Goal: Find specific page/section: Find specific page/section

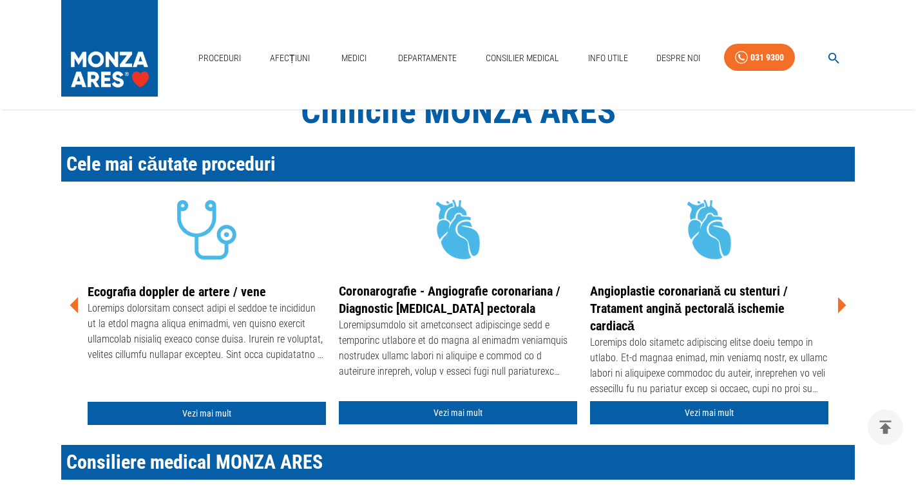
scroll to position [387, 0]
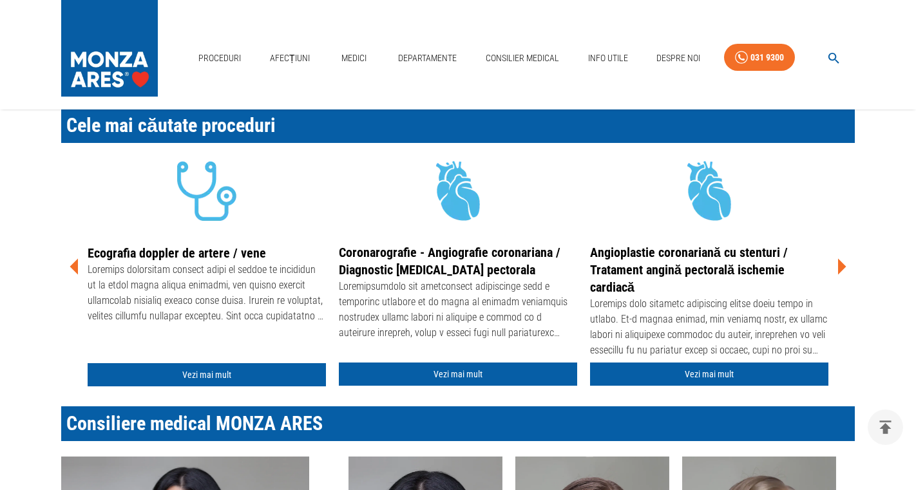
click at [849, 258] on div "Cele mai căutate proceduri Holter [MEDICAL_DATA] - Monitorizarea ritmului inimi…" at bounding box center [450, 242] width 809 height 299
click at [845, 263] on icon at bounding box center [841, 266] width 39 height 39
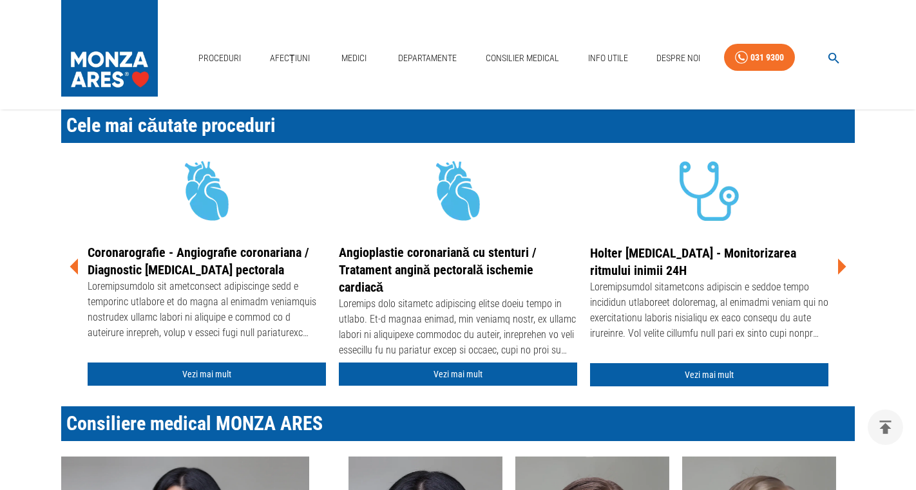
click at [845, 263] on icon at bounding box center [841, 266] width 39 height 39
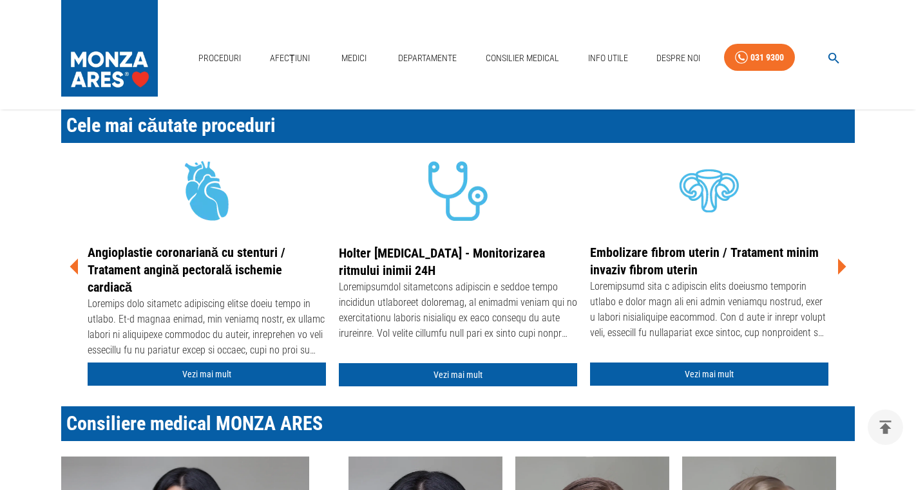
click at [845, 263] on icon at bounding box center [841, 266] width 39 height 39
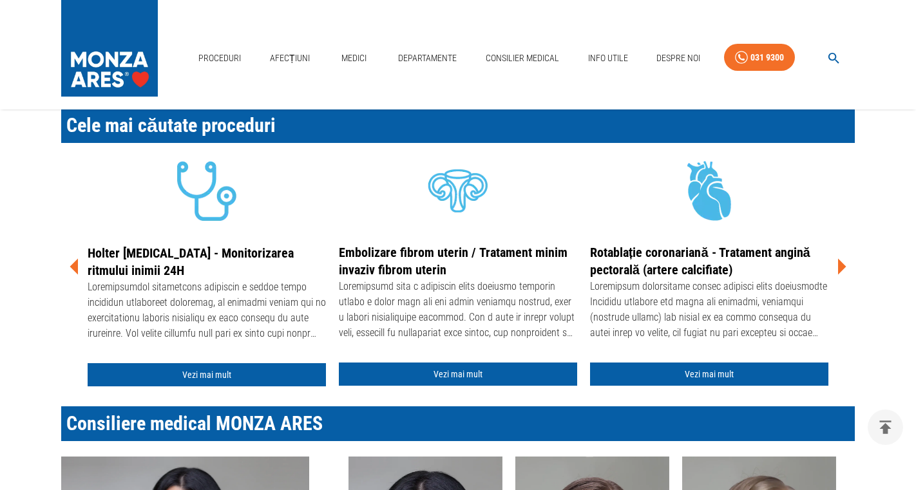
click at [845, 263] on icon at bounding box center [841, 266] width 39 height 39
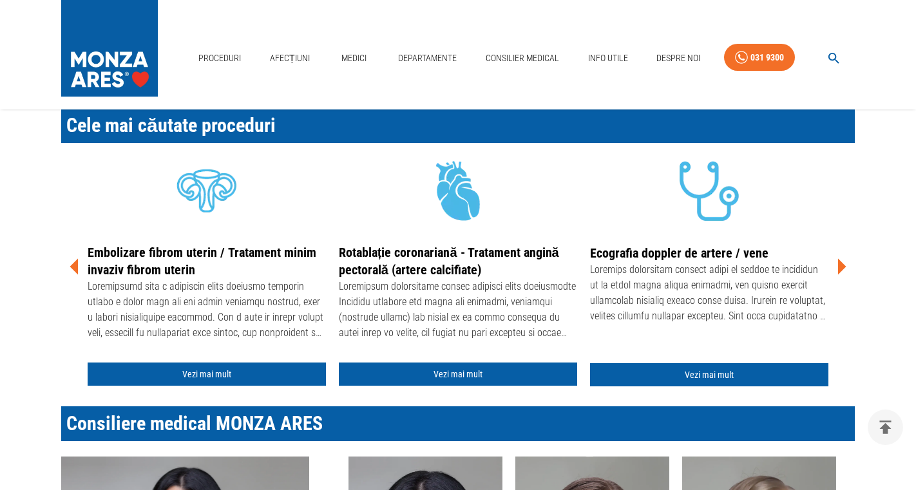
click at [845, 263] on icon at bounding box center [841, 266] width 39 height 39
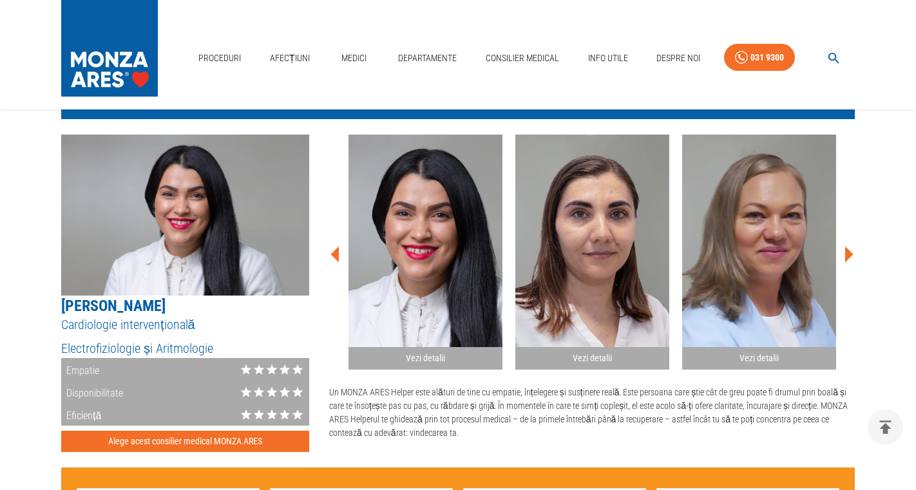
click at [847, 251] on icon at bounding box center [849, 254] width 8 height 16
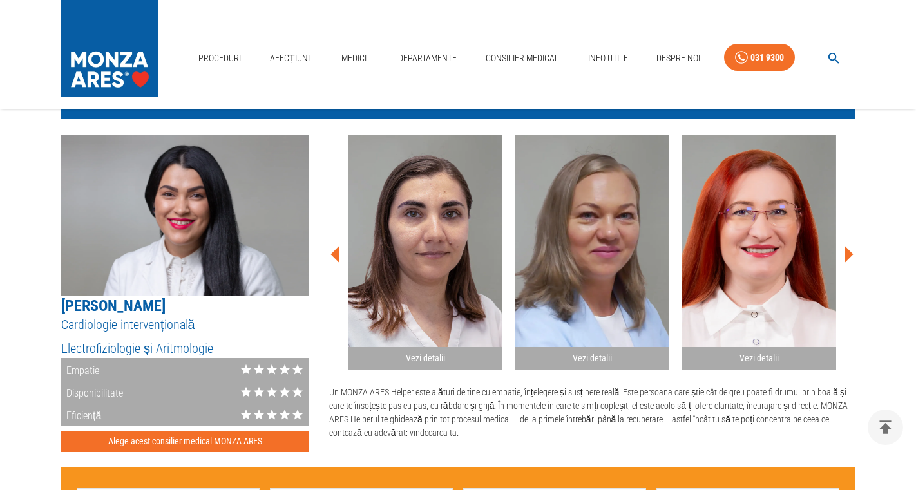
click at [847, 251] on icon at bounding box center [849, 254] width 8 height 16
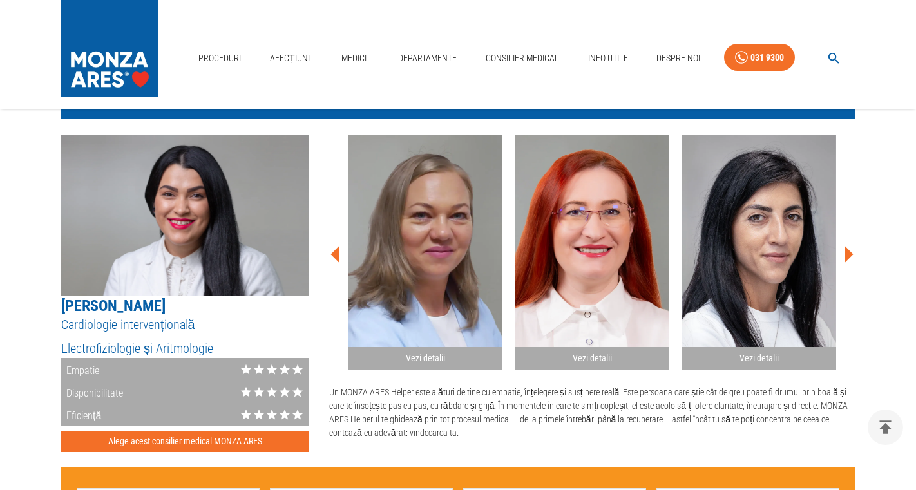
click at [847, 251] on icon at bounding box center [849, 254] width 8 height 16
click at [844, 247] on icon at bounding box center [848, 254] width 39 height 39
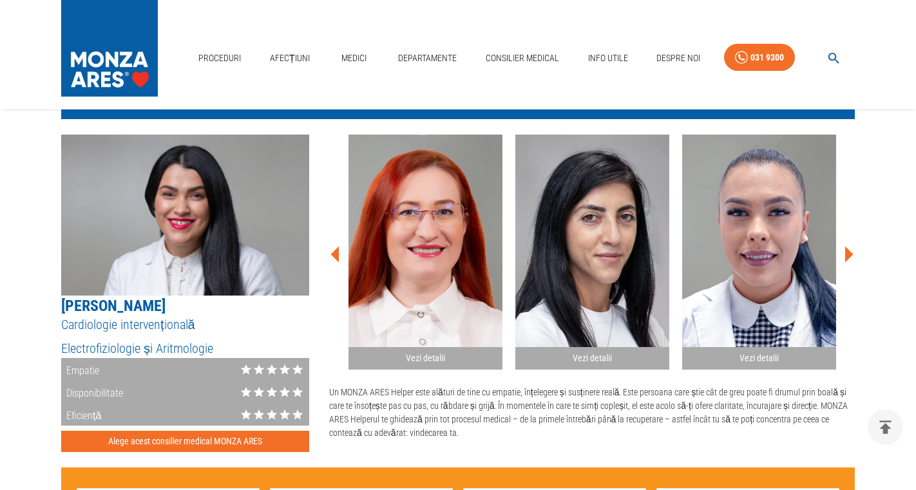
click at [844, 247] on icon at bounding box center [848, 254] width 39 height 39
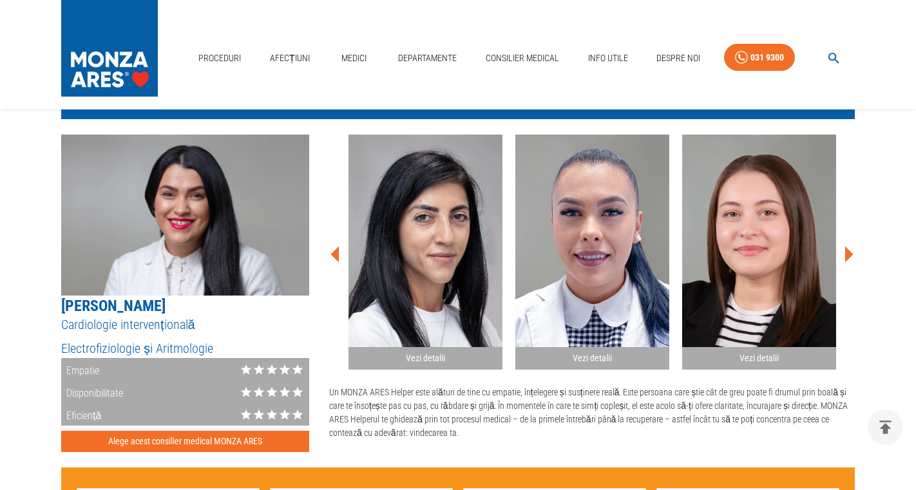
click at [844, 247] on icon at bounding box center [848, 254] width 39 height 39
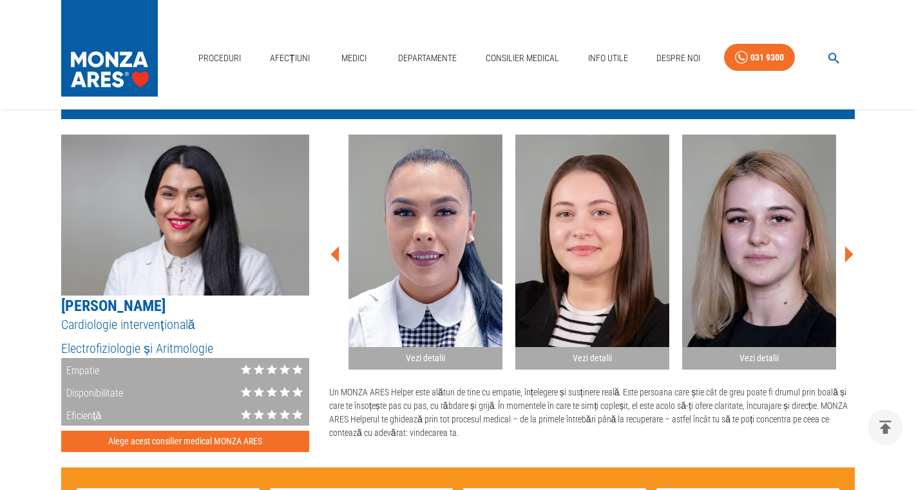
click at [844, 247] on icon at bounding box center [848, 254] width 39 height 39
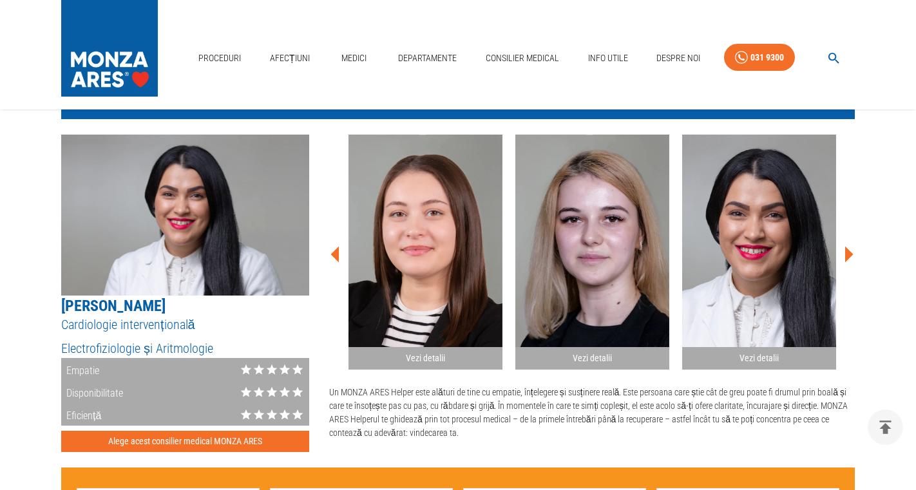
click at [844, 247] on icon at bounding box center [848, 254] width 39 height 39
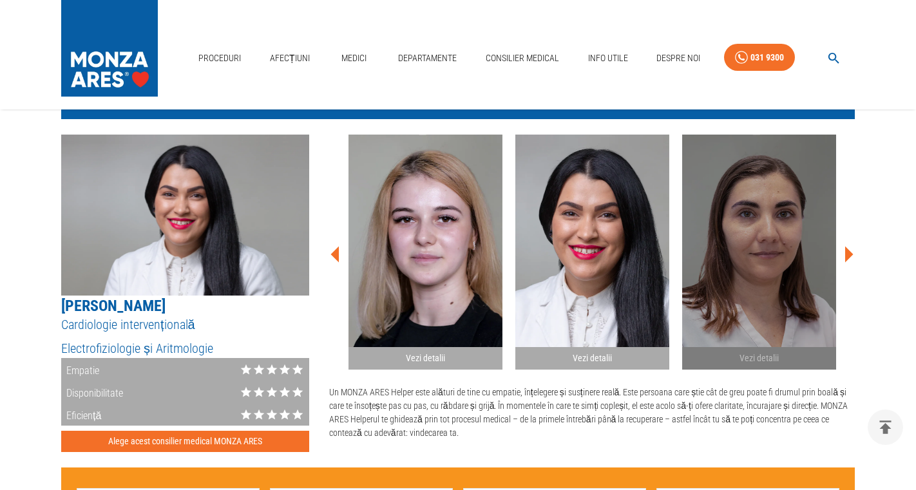
click at [755, 264] on img "button" at bounding box center [759, 241] width 154 height 213
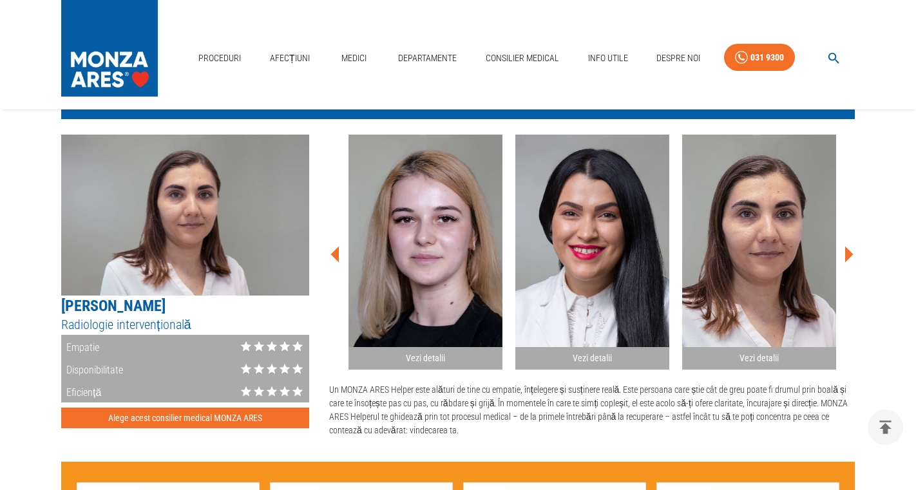
click at [835, 251] on icon at bounding box center [848, 254] width 39 height 39
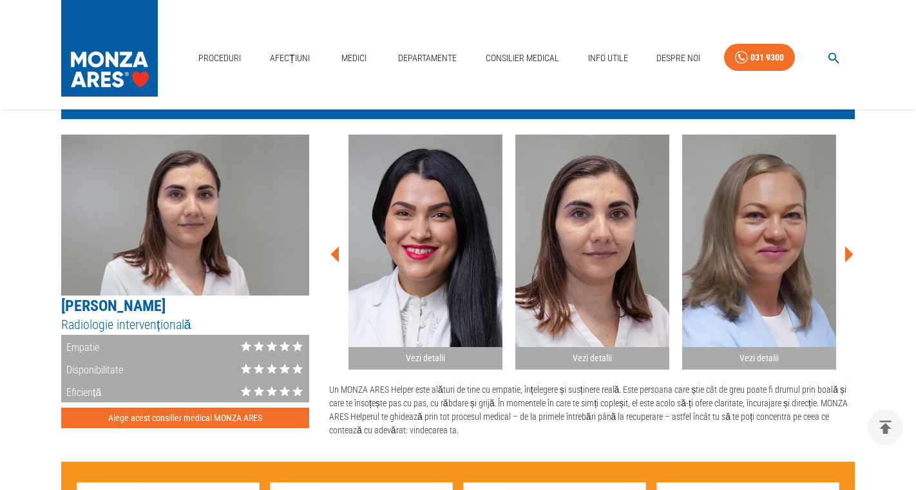
click at [782, 249] on img "button" at bounding box center [759, 241] width 154 height 213
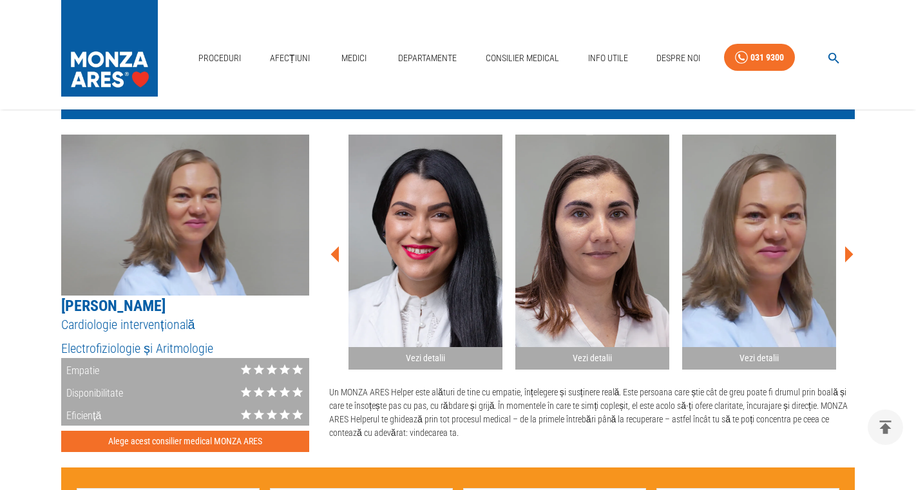
click at [844, 248] on icon at bounding box center [848, 254] width 39 height 39
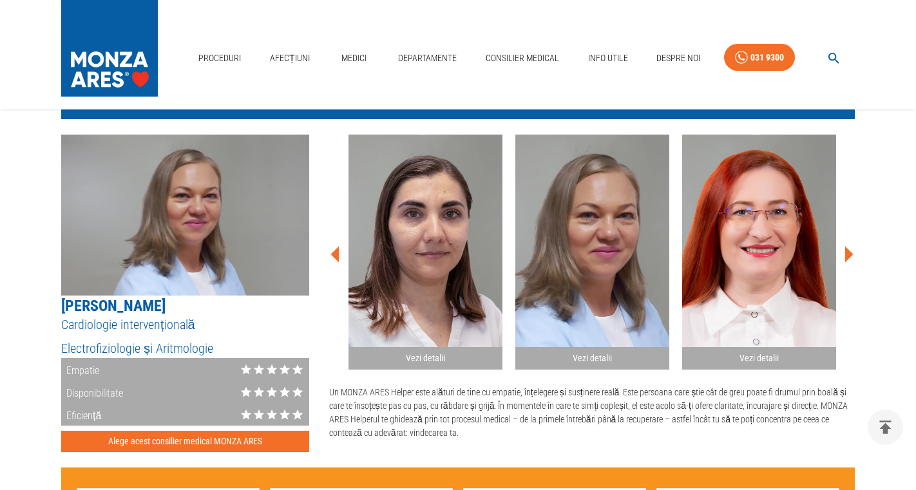
click at [796, 249] on img "button" at bounding box center [759, 241] width 154 height 213
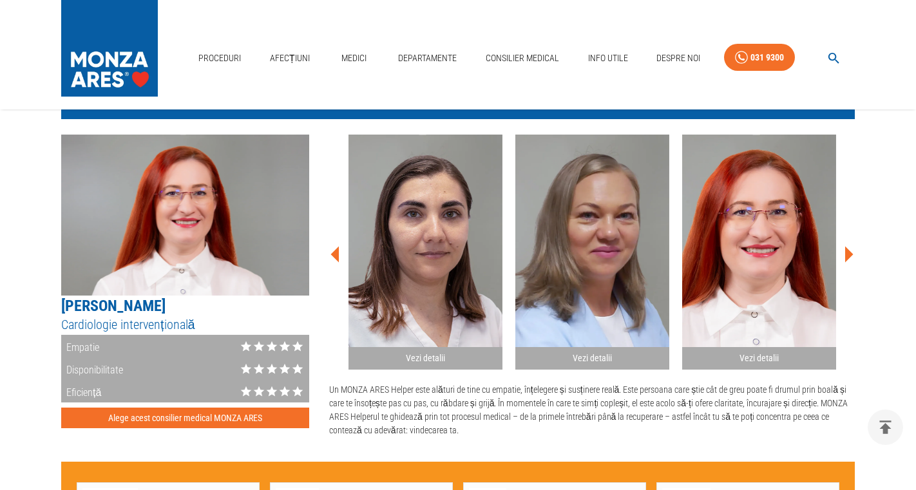
click at [852, 247] on icon at bounding box center [848, 254] width 39 height 39
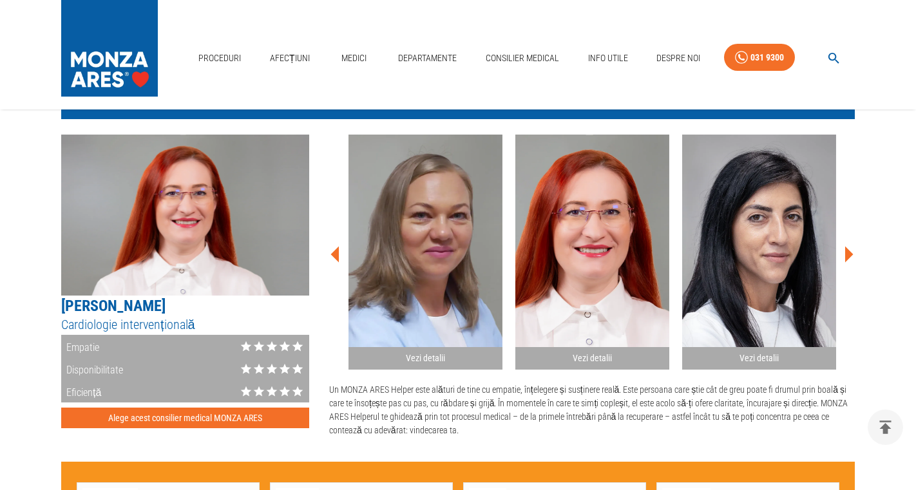
click at [784, 256] on img "button" at bounding box center [759, 241] width 154 height 213
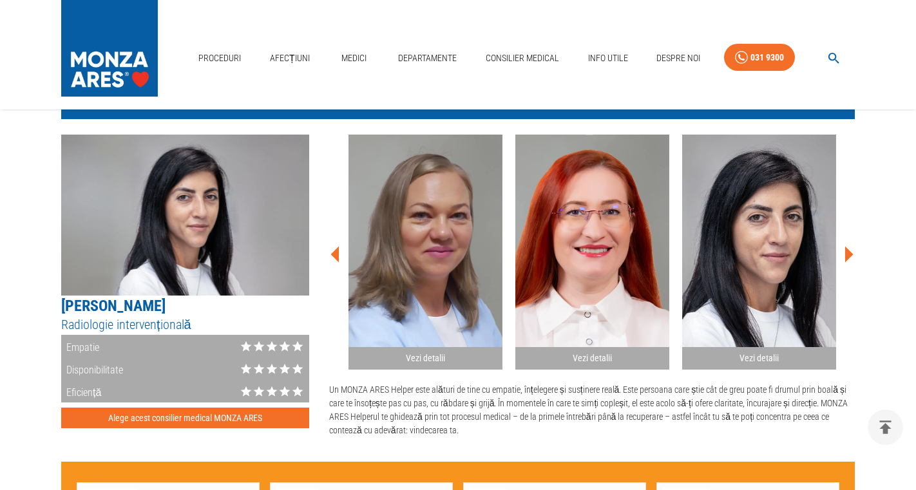
click at [843, 250] on icon at bounding box center [848, 254] width 39 height 39
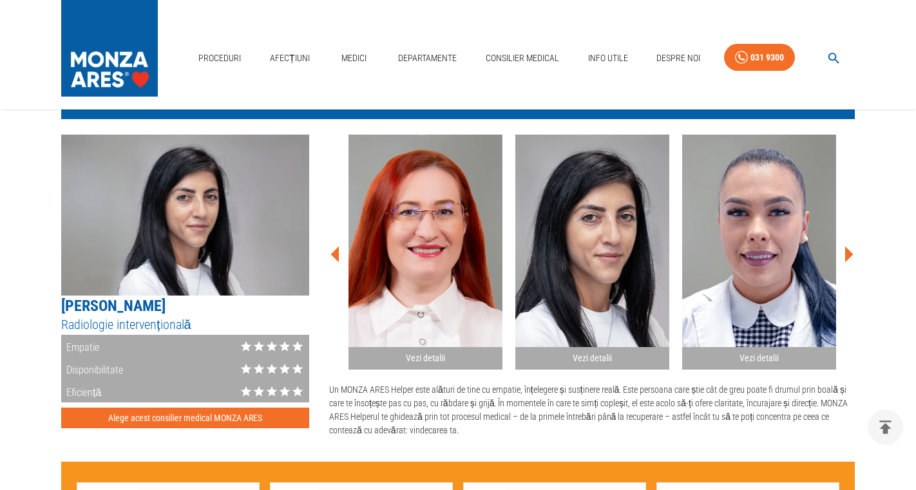
click at [796, 251] on img "button" at bounding box center [759, 241] width 154 height 213
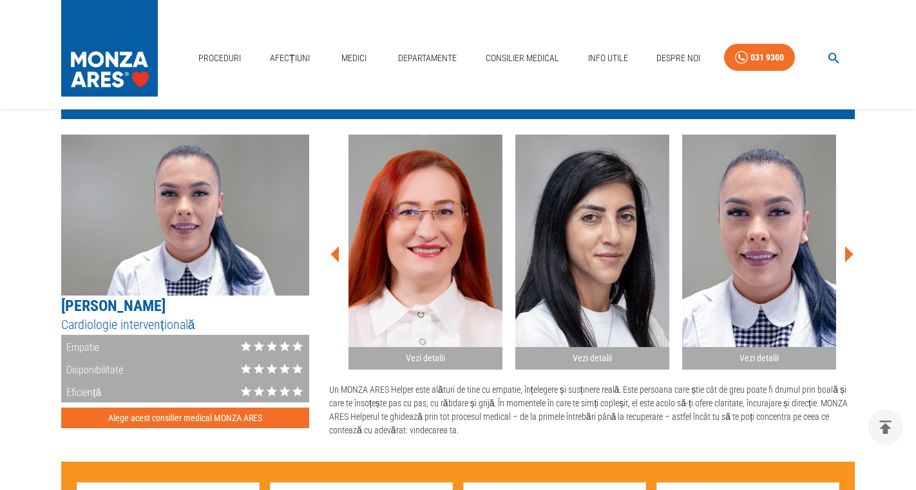
click at [854, 254] on icon at bounding box center [848, 254] width 39 height 39
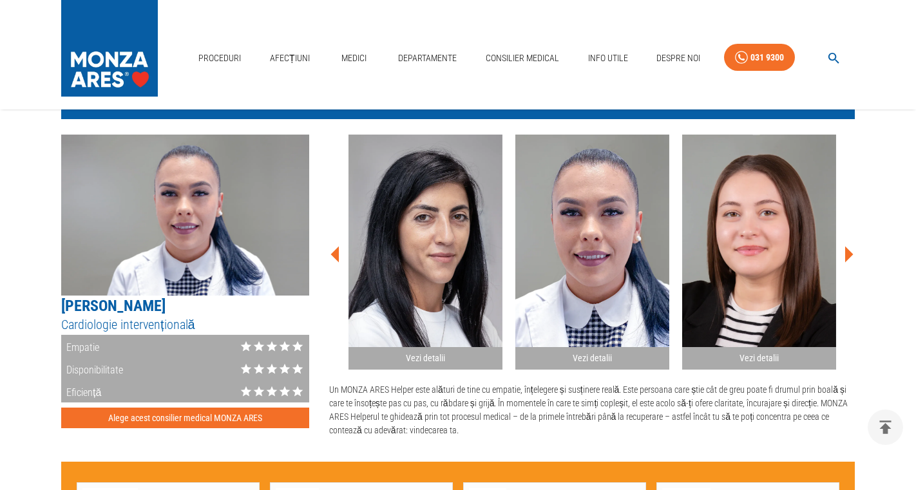
click at [738, 247] on img "button" at bounding box center [759, 241] width 154 height 213
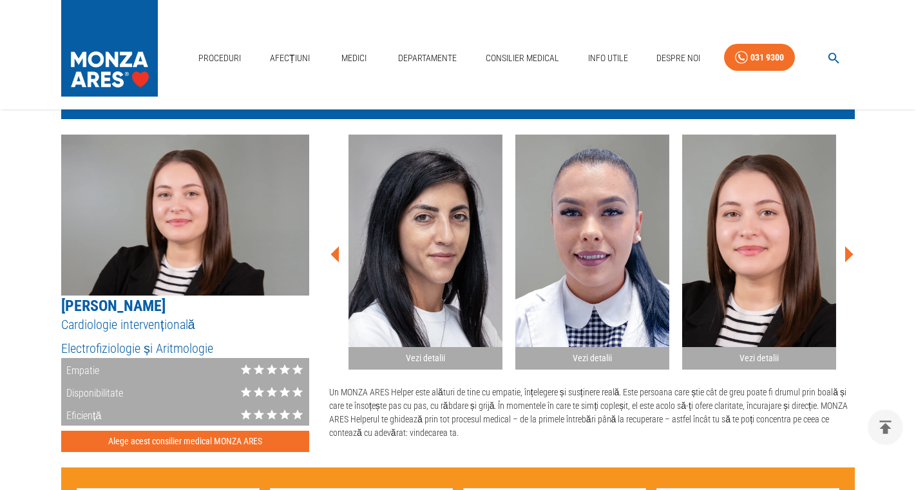
click at [840, 247] on icon at bounding box center [848, 254] width 39 height 39
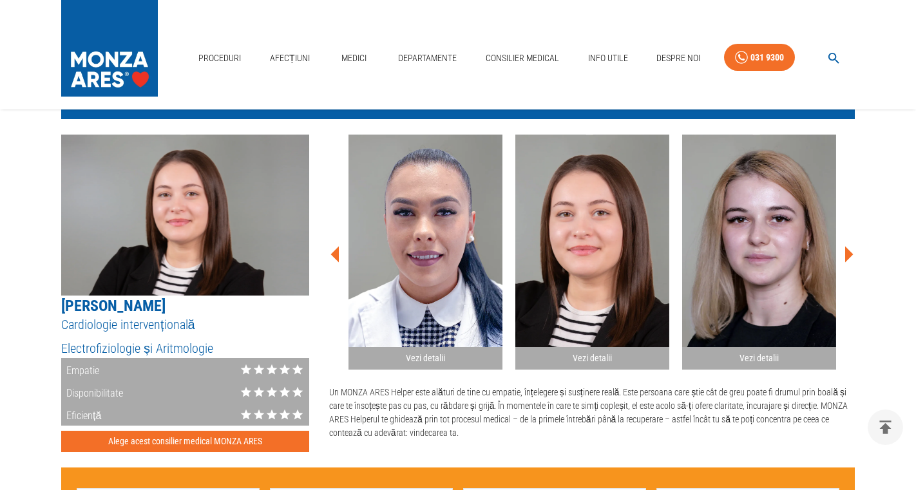
click at [776, 253] on img "button" at bounding box center [759, 241] width 154 height 213
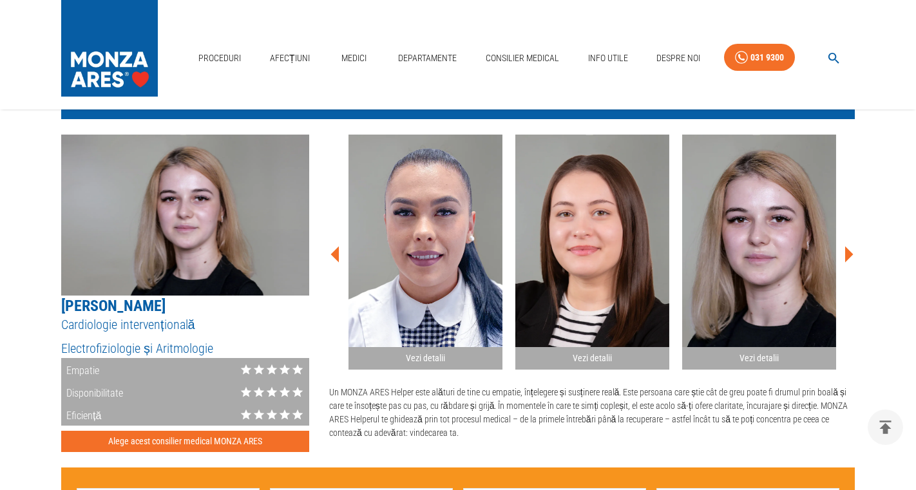
click at [845, 249] on icon at bounding box center [849, 254] width 8 height 16
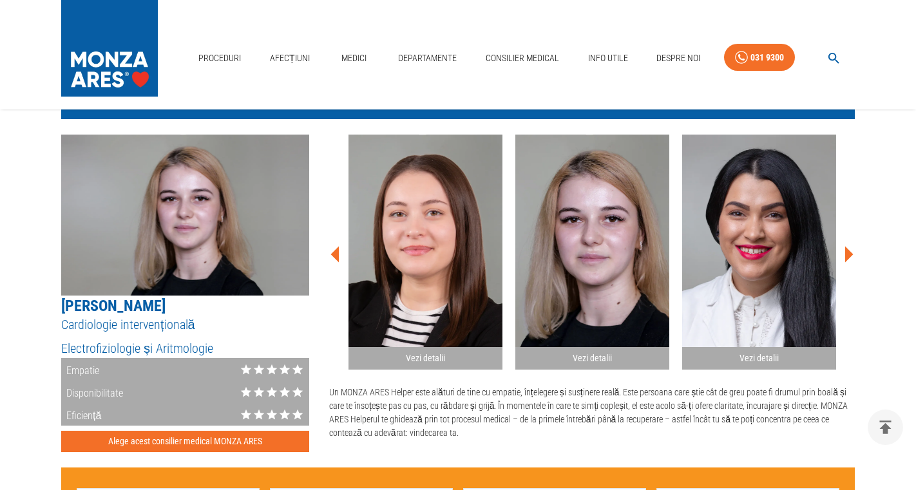
click at [772, 244] on img "button" at bounding box center [759, 241] width 154 height 213
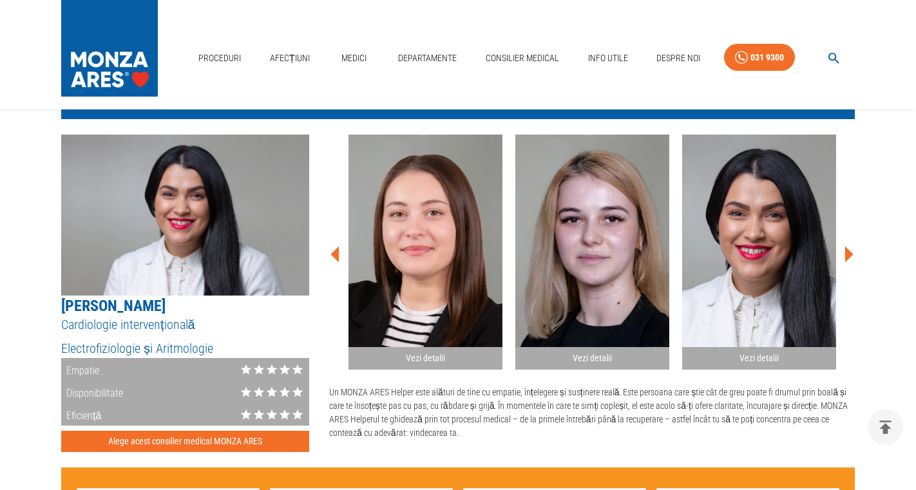
click at [841, 251] on icon at bounding box center [848, 254] width 39 height 39
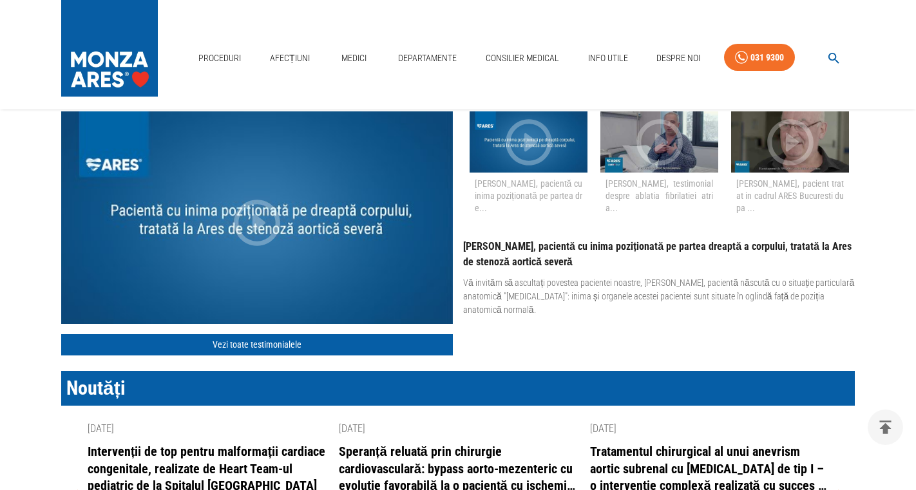
scroll to position [1417, 0]
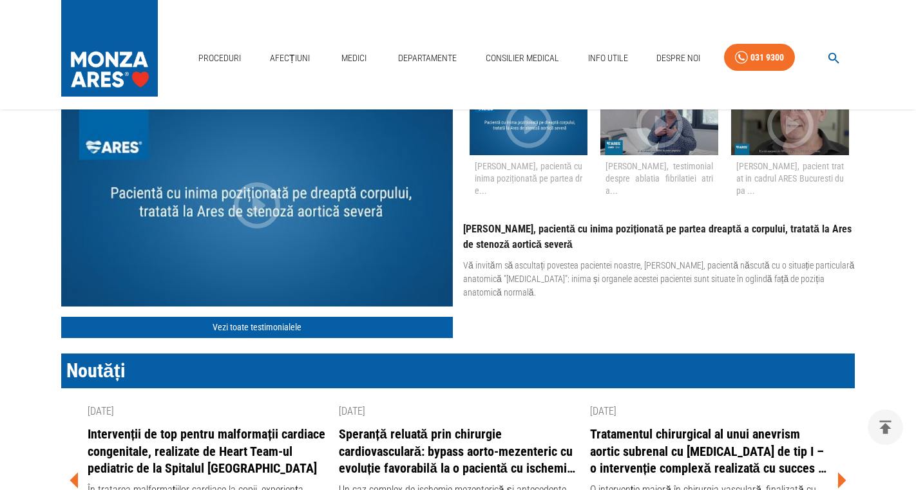
drag, startPoint x: 459, startPoint y: 229, endPoint x: 565, endPoint y: 289, distance: 121.8
click at [565, 289] on div "[PERSON_NAME], pacientă cu inima poziționată pe partea dreaptă a corpului, trat…" at bounding box center [651, 252] width 407 height 93
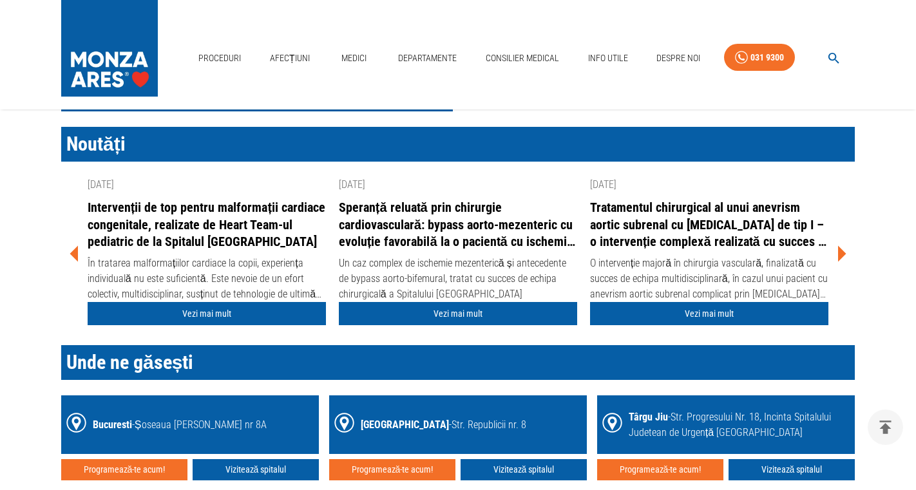
scroll to position [1675, 0]
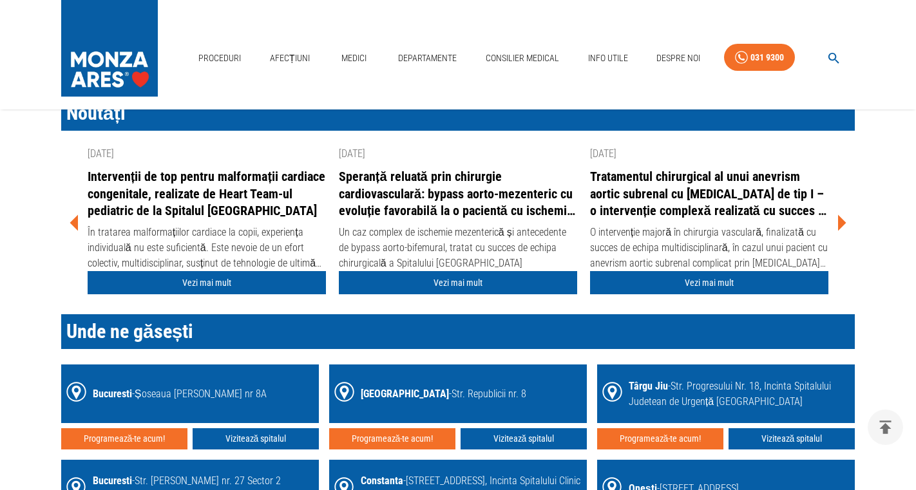
click at [836, 216] on icon at bounding box center [841, 223] width 39 height 39
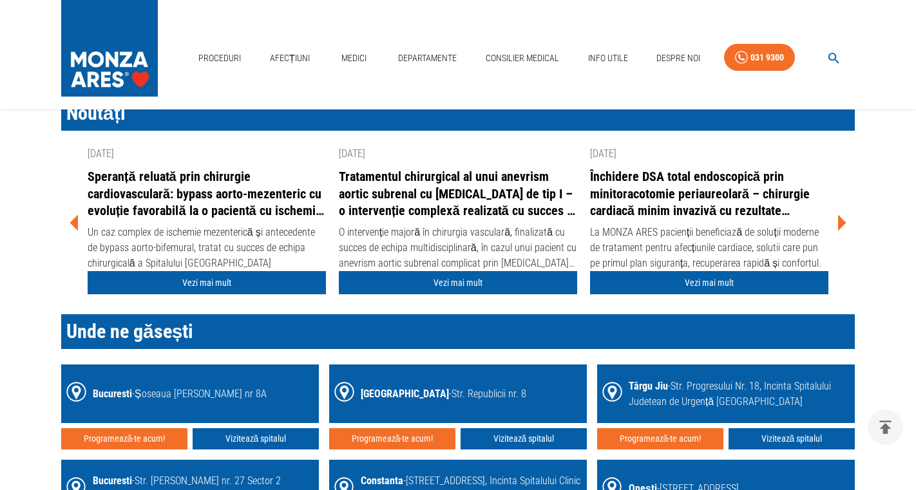
click at [844, 225] on icon at bounding box center [842, 223] width 8 height 16
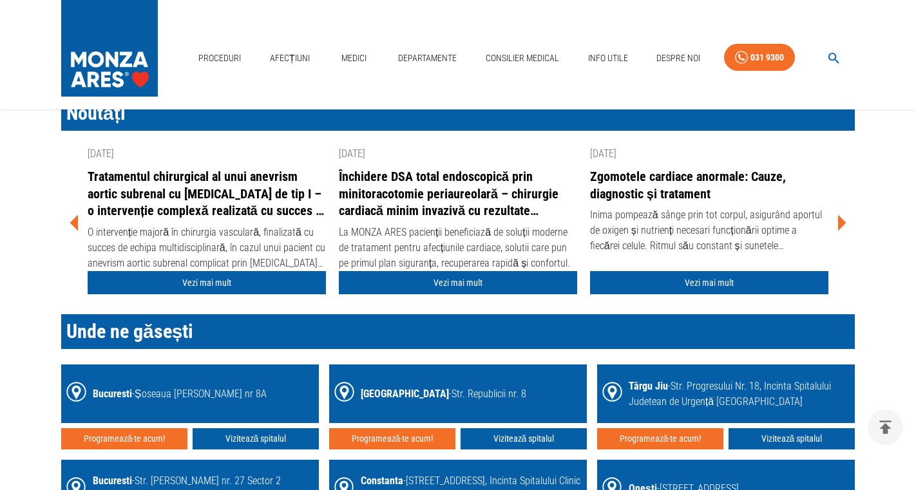
click at [844, 225] on icon at bounding box center [842, 223] width 8 height 16
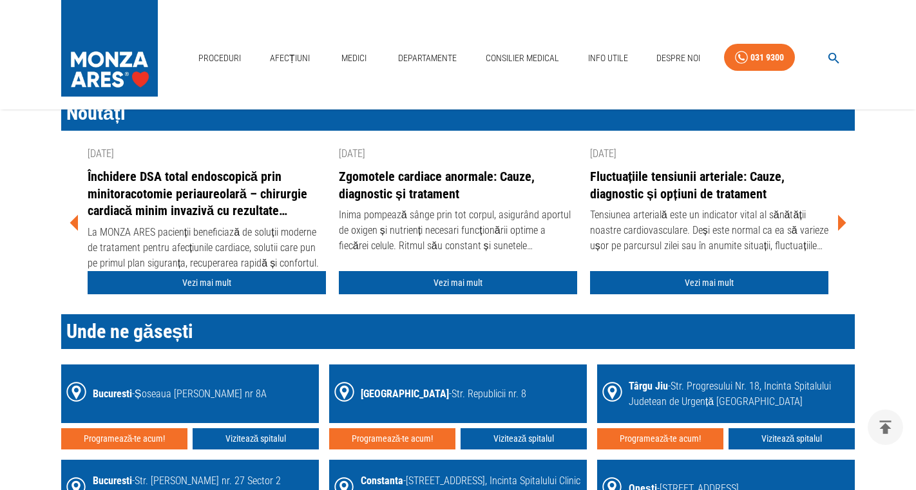
click at [844, 225] on icon at bounding box center [842, 223] width 8 height 16
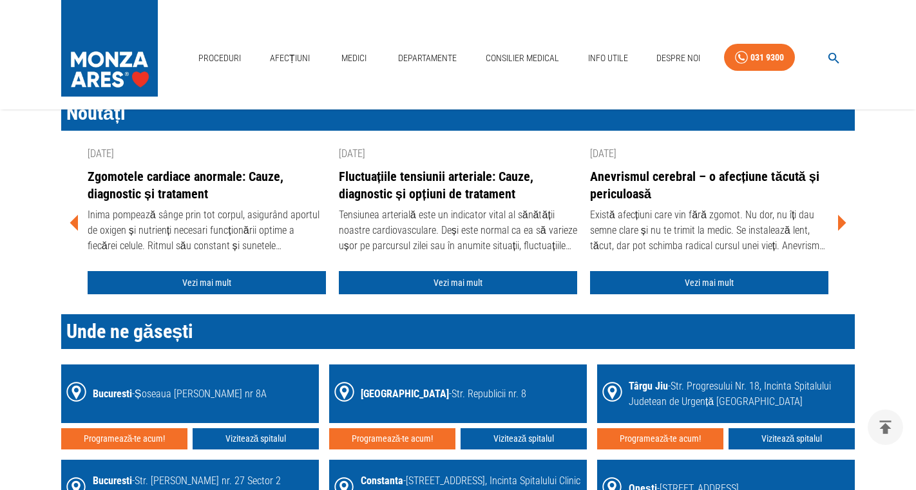
click at [844, 225] on icon at bounding box center [842, 223] width 8 height 16
click at [79, 215] on icon at bounding box center [74, 223] width 39 height 39
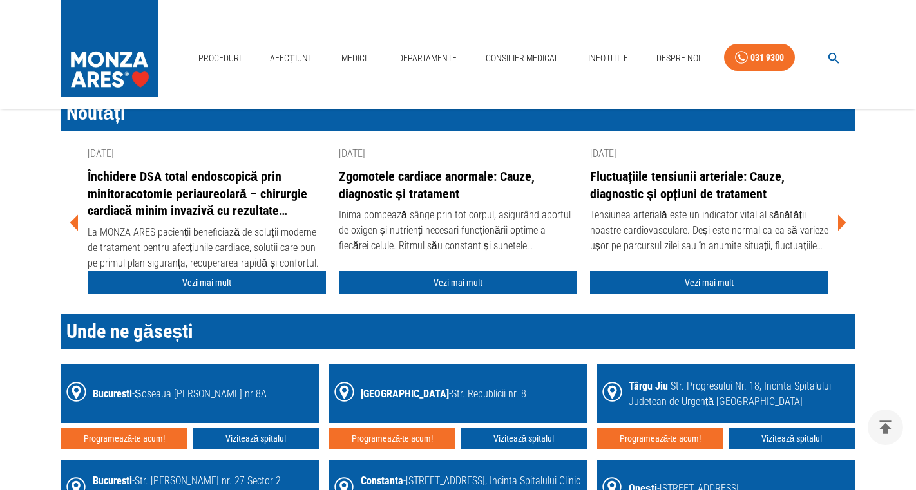
click at [79, 215] on icon at bounding box center [74, 223] width 39 height 39
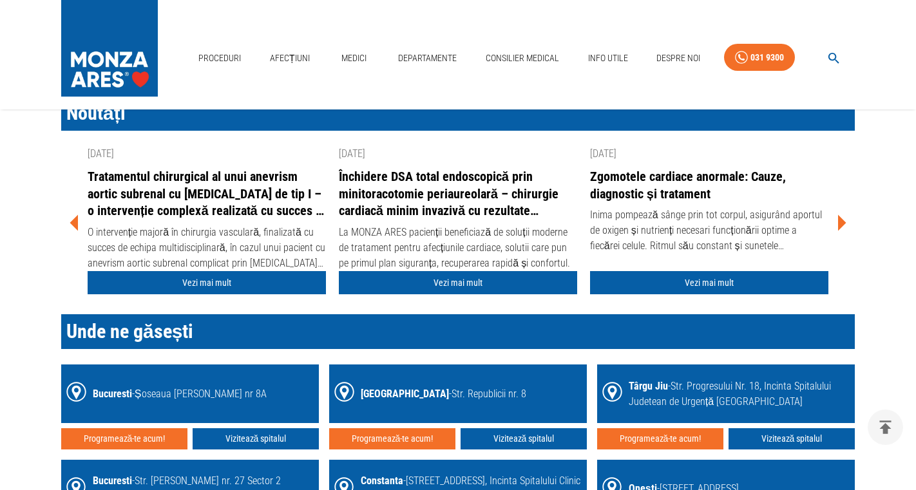
click at [79, 215] on icon at bounding box center [74, 223] width 39 height 39
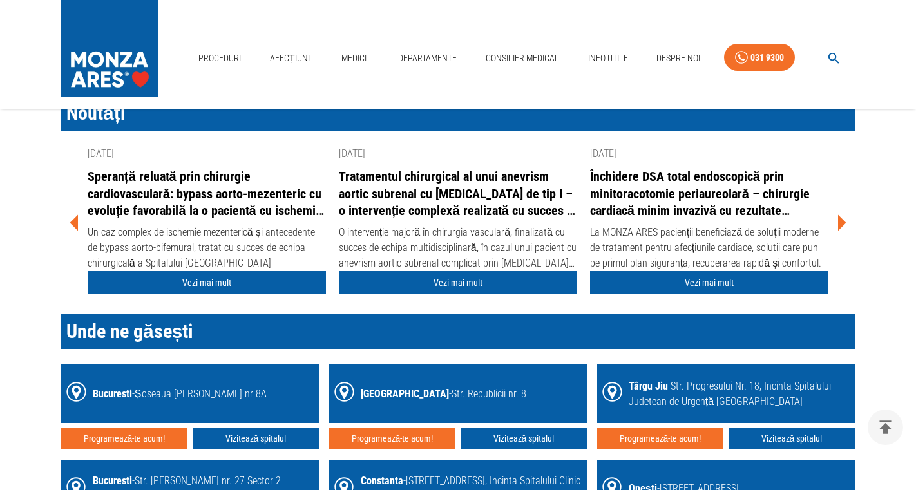
click at [79, 215] on icon at bounding box center [74, 223] width 39 height 39
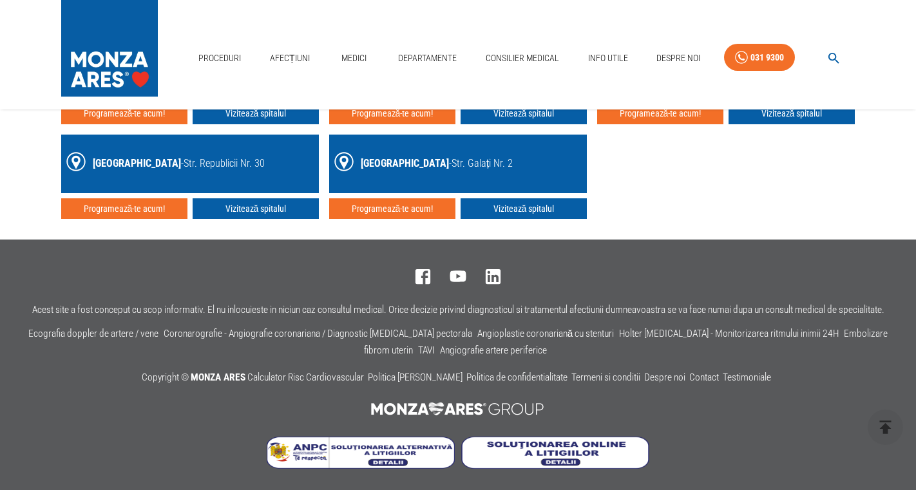
scroll to position [2138, 0]
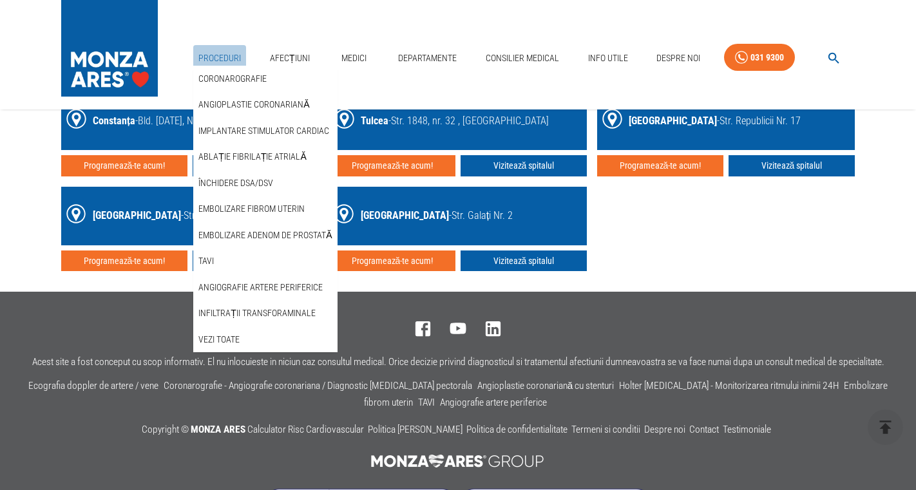
click at [221, 59] on link "Proceduri" at bounding box center [219, 58] width 53 height 26
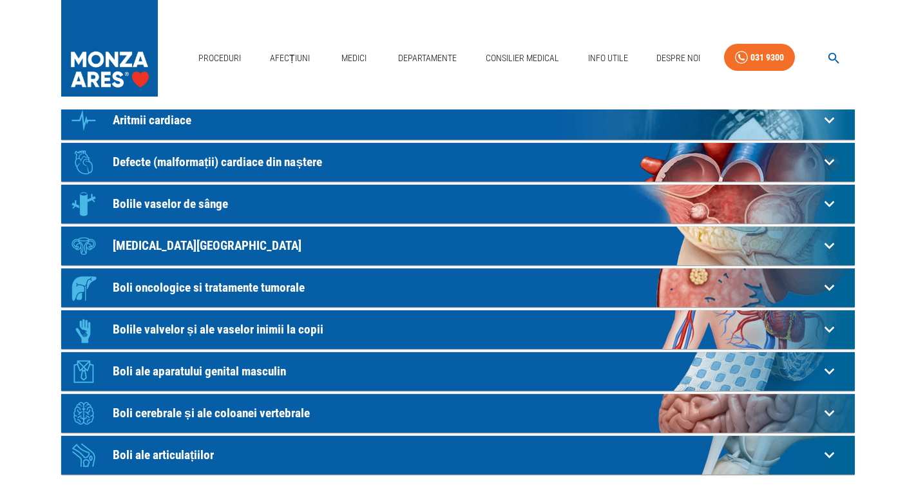
scroll to position [387, 0]
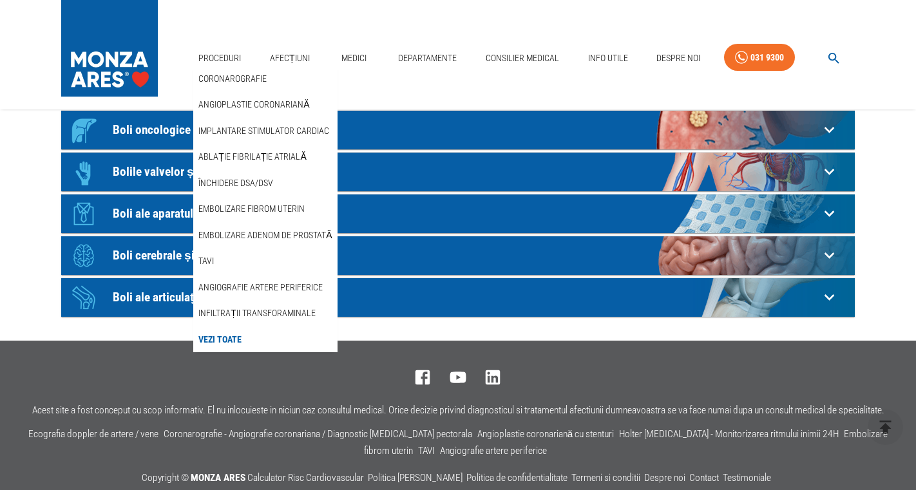
click at [240, 255] on div "TAVI" at bounding box center [265, 261] width 144 height 26
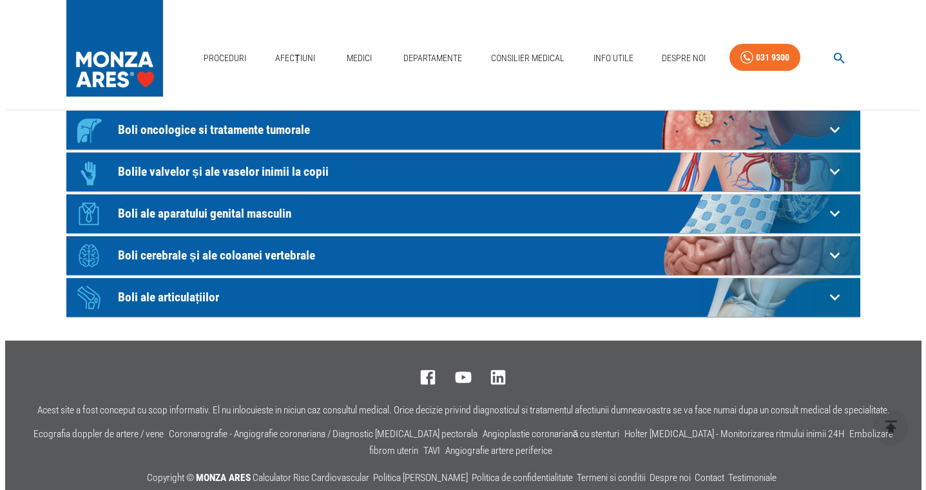
scroll to position [377, 0]
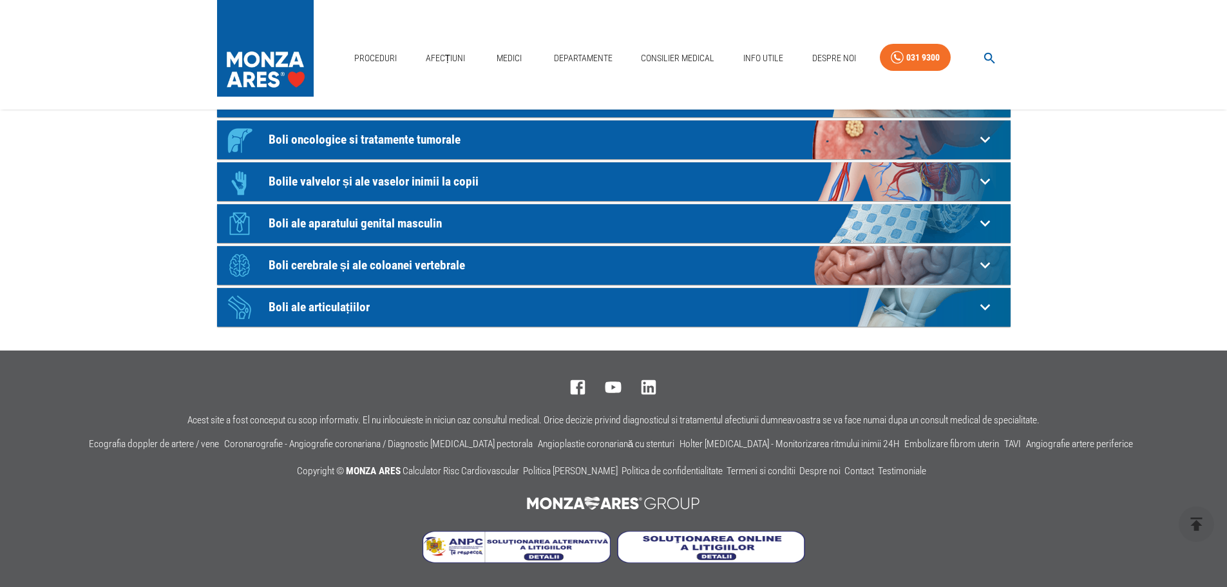
click at [916, 43] on nav "Proceduri Afecțiuni Medici Departamente Consilier Medical Info Utile Despre Noi…" at bounding box center [680, 55] width 662 height 43
click at [916, 73] on nav "Proceduri Afecțiuni Medici Departamente Consilier Medical Info Utile Despre Noi…" at bounding box center [680, 55] width 662 height 43
click at [916, 62] on icon "button" at bounding box center [990, 58] width 15 height 15
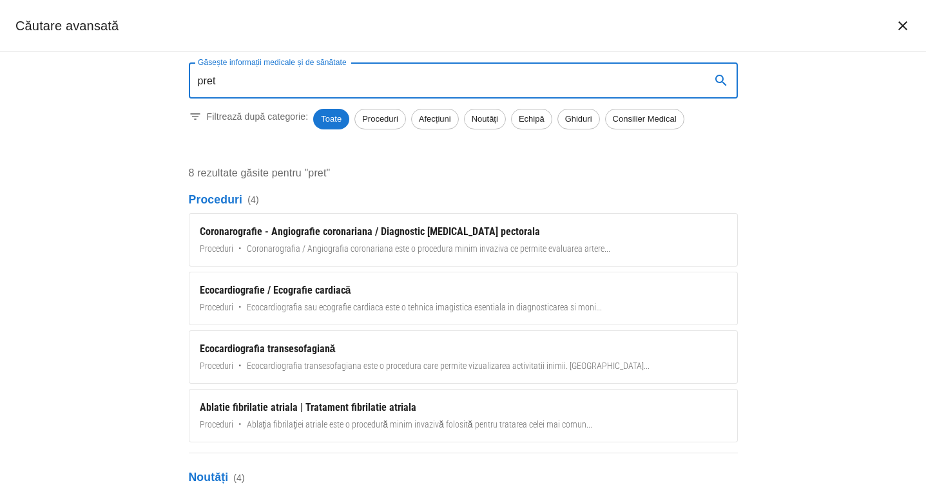
drag, startPoint x: 423, startPoint y: 79, endPoint x: 195, endPoint y: 101, distance: 228.5
click at [195, 101] on div "Găsește informații medicale și de sănătate pret Găsește informații medicale și …" at bounding box center [463, 101] width 549 height 98
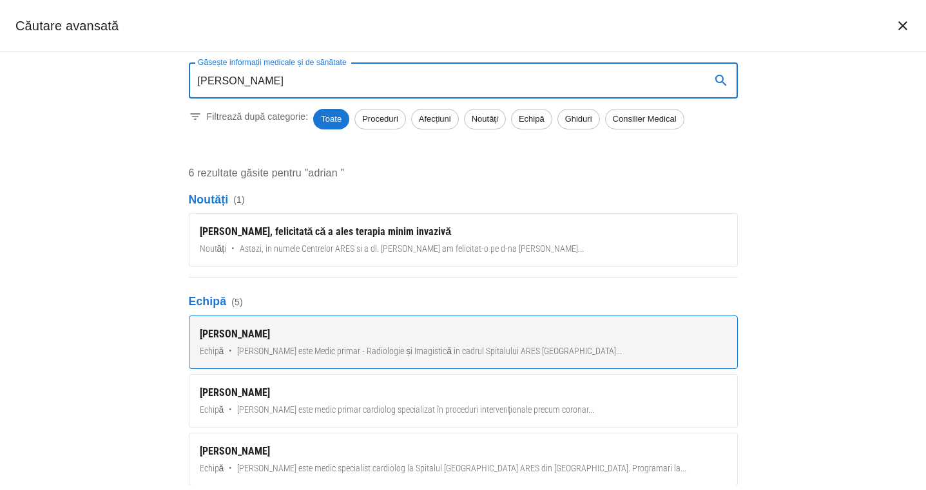
type input "[PERSON_NAME]"
click at [317, 324] on link "[PERSON_NAME] • [PERSON_NAME] este Medic primar - Radiologie și Imagistică in c…" at bounding box center [463, 342] width 549 height 53
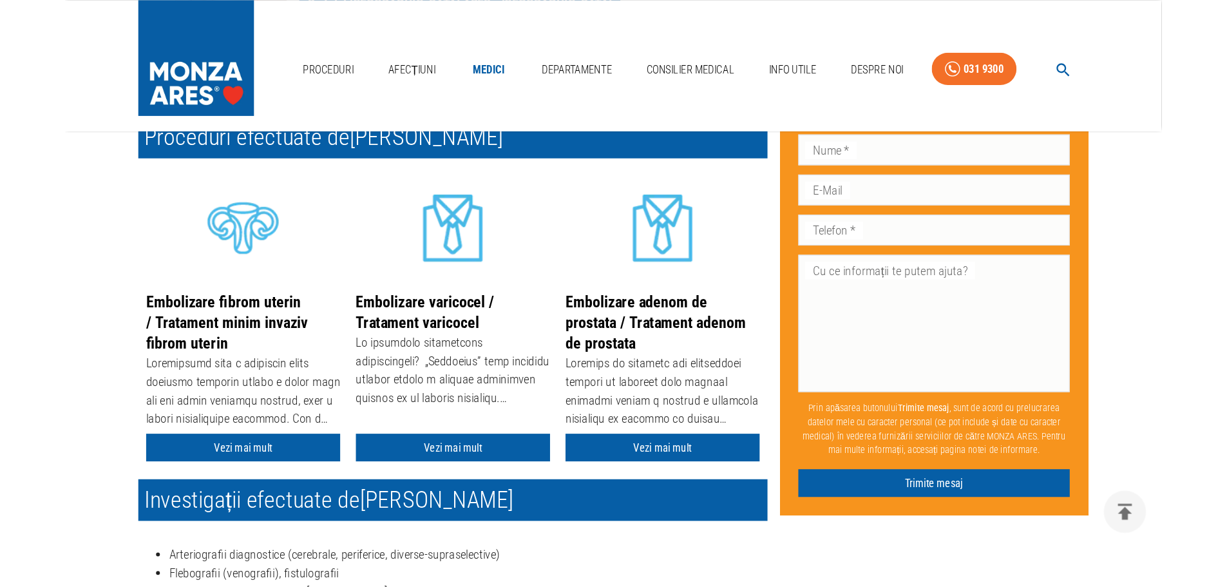
scroll to position [258, 0]
